Goal: Information Seeking & Learning: Learn about a topic

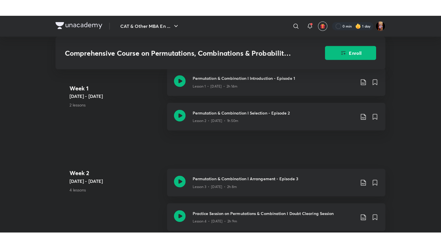
scroll to position [242, 0]
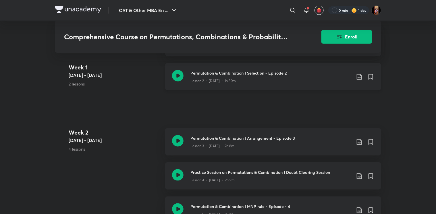
click at [259, 82] on div "Lesson 2 • [DATE] • 1h 50m" at bounding box center [270, 79] width 161 height 7
